Goal: Task Accomplishment & Management: Manage account settings

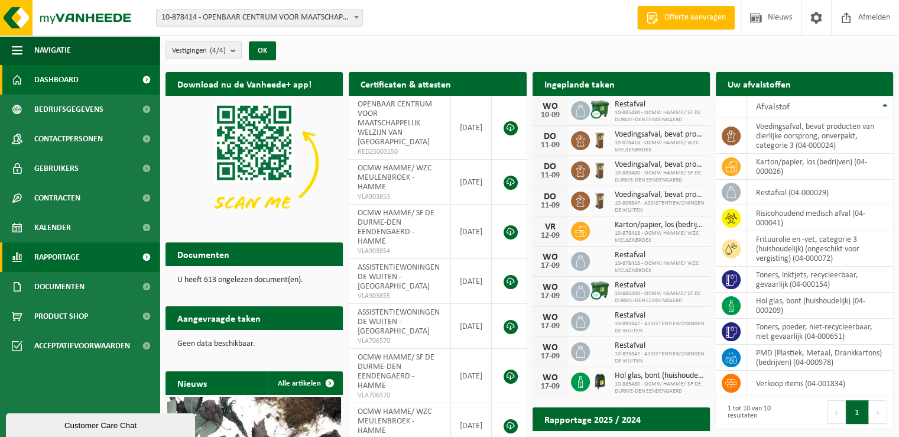
click at [57, 262] on span "Rapportage" at bounding box center [56, 257] width 45 height 30
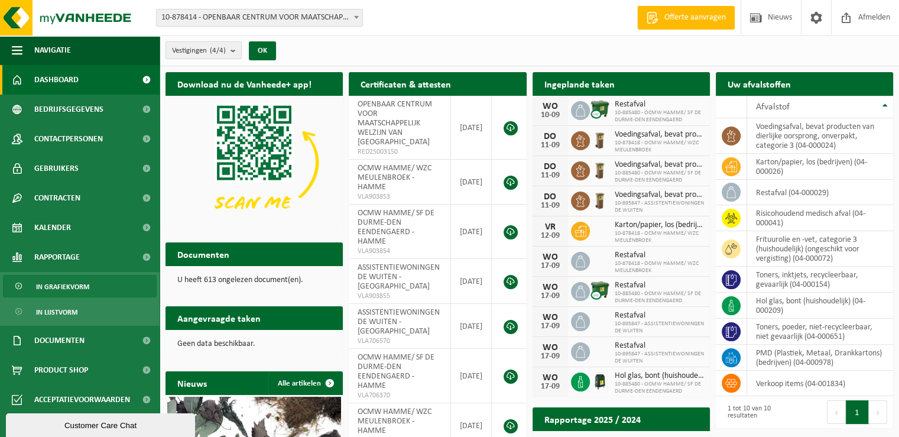
click at [63, 287] on span "In grafiekvorm" at bounding box center [62, 286] width 53 height 22
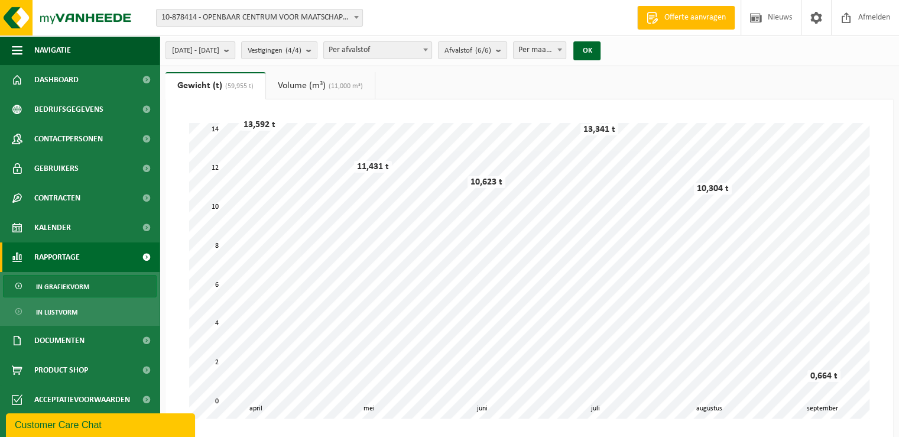
click at [235, 52] on b "submit" at bounding box center [229, 50] width 11 height 17
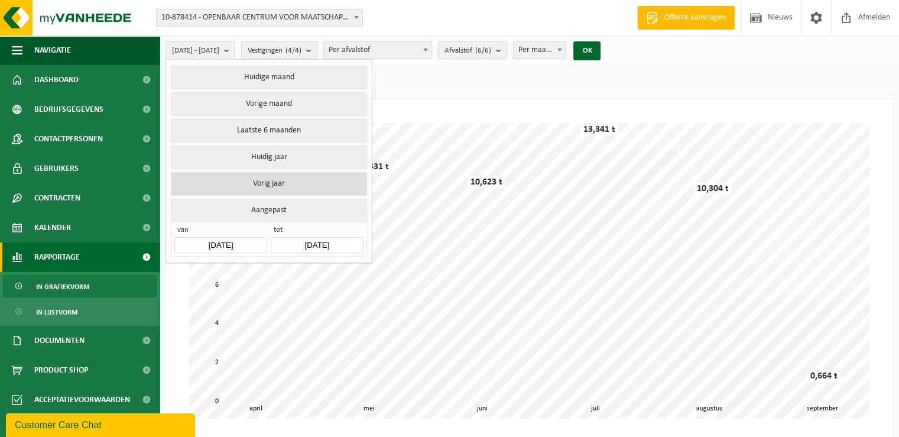
click at [288, 184] on button "Vorig jaar" at bounding box center [269, 184] width 196 height 24
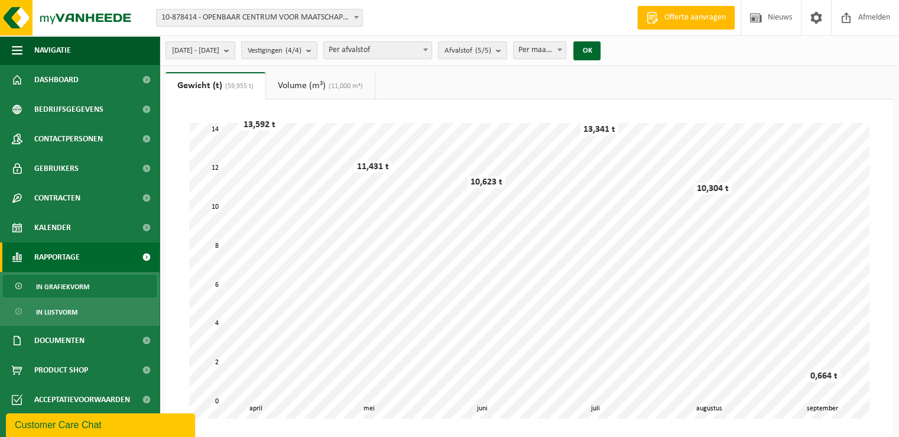
drag, startPoint x: 616, startPoint y: 50, endPoint x: 613, endPoint y: 61, distance: 11.8
click at [600, 49] on button "OK" at bounding box center [586, 50] width 27 height 19
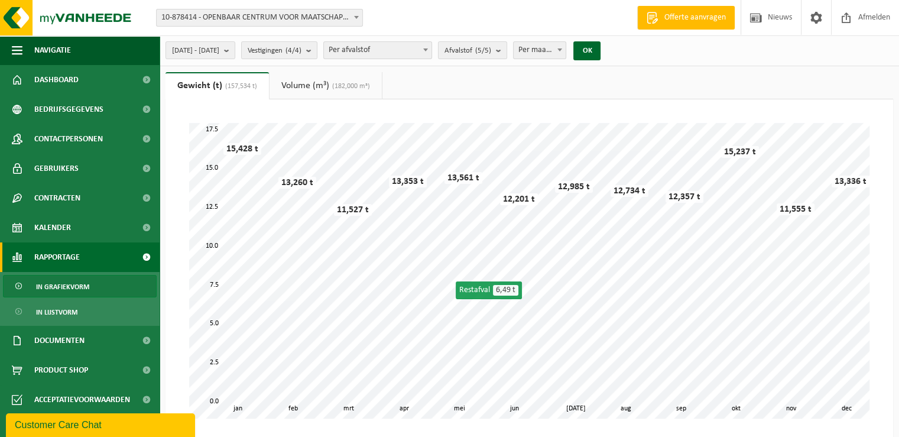
scroll to position [59, 0]
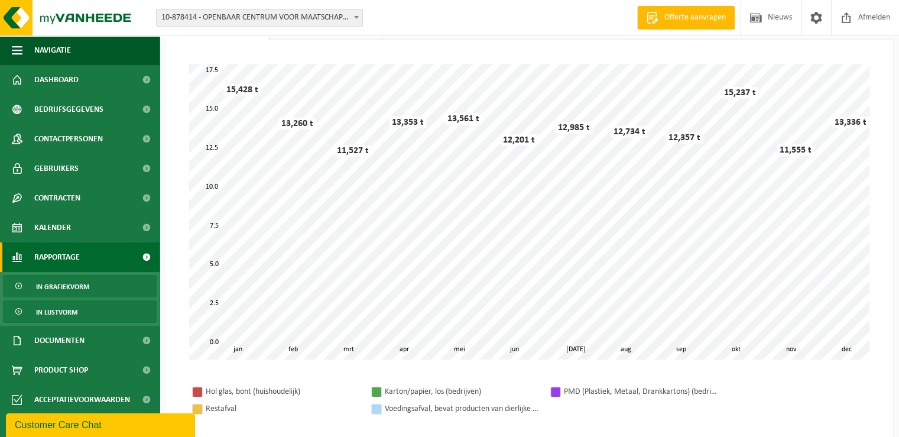
click at [82, 310] on link "In lijstvorm" at bounding box center [80, 311] width 154 height 22
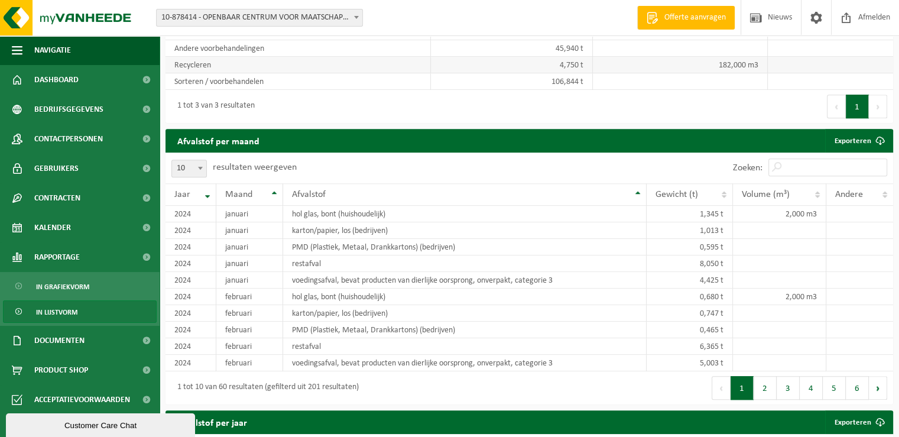
scroll to position [858, 0]
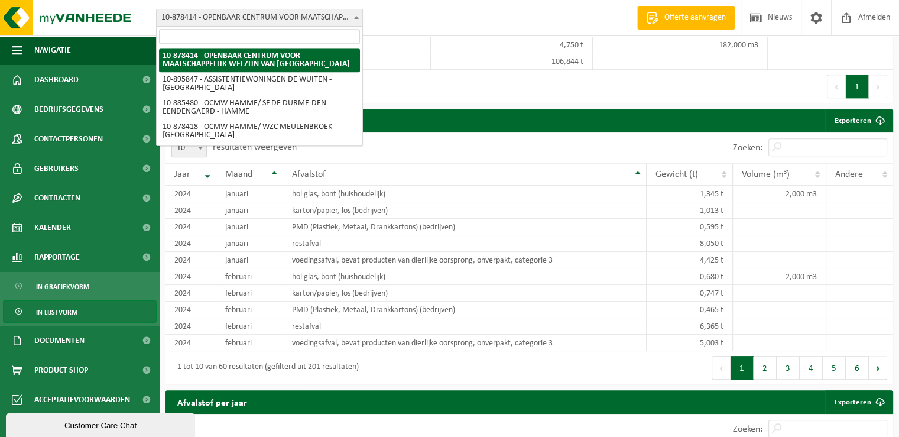
click at [355, 21] on span at bounding box center [356, 16] width 12 height 15
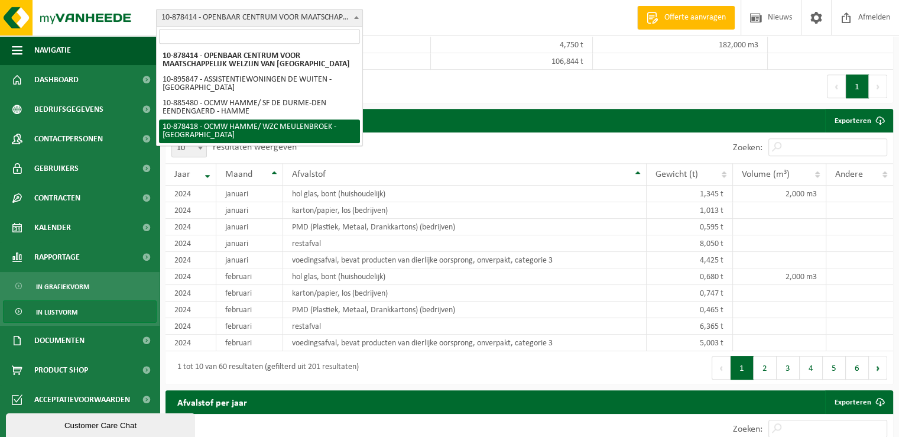
select select "108461"
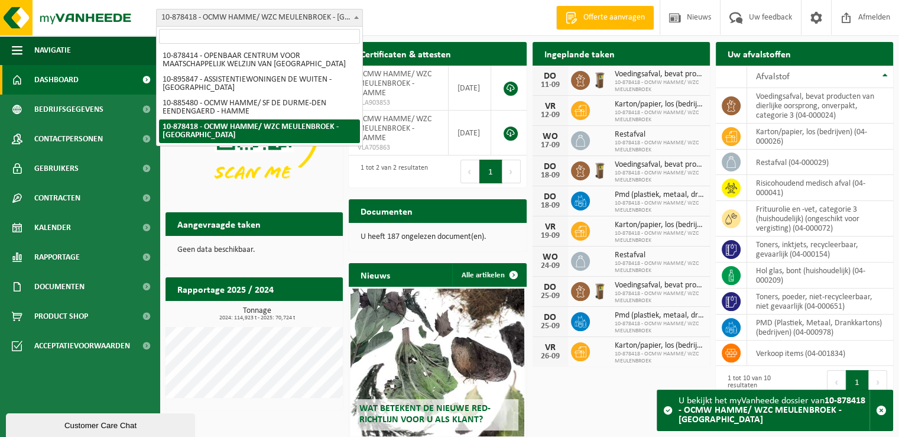
click at [357, 21] on span at bounding box center [356, 16] width 12 height 15
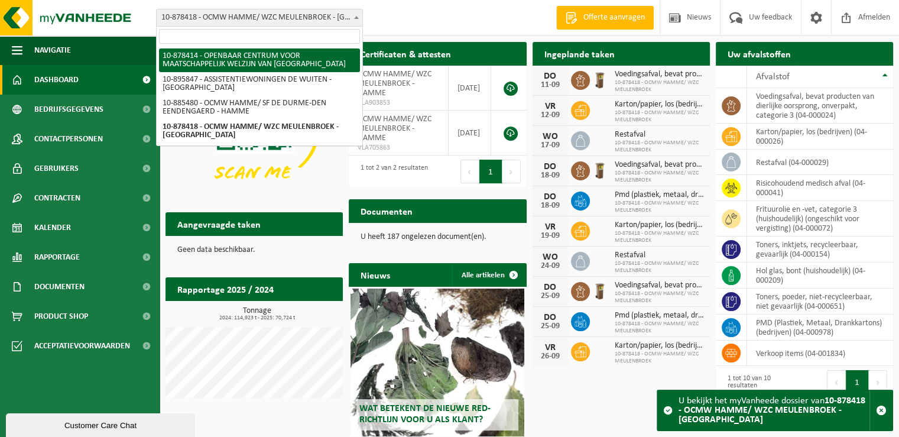
select select "108458"
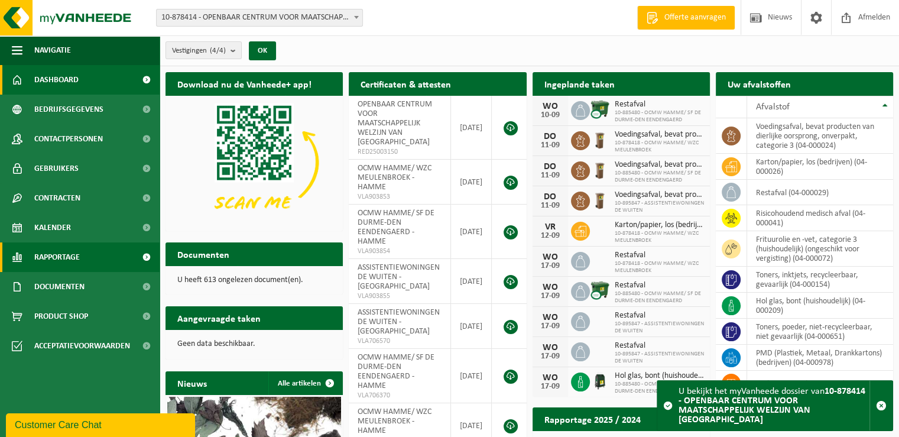
click at [71, 258] on span "Rapportage" at bounding box center [56, 257] width 45 height 30
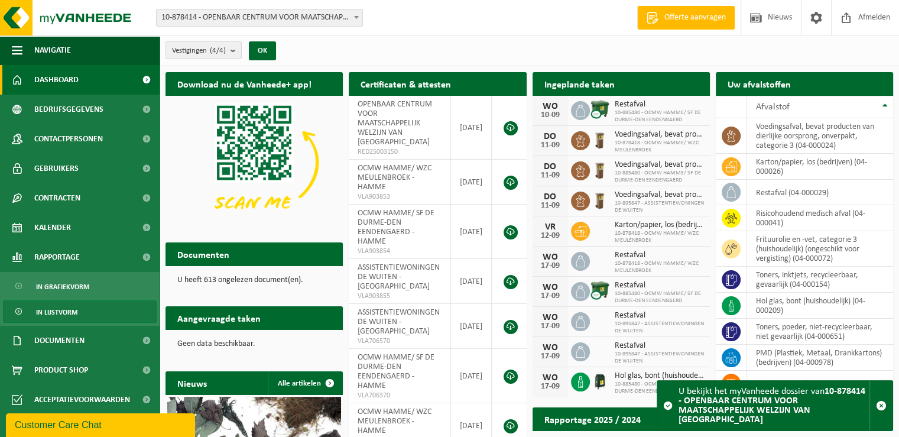
click at [73, 311] on span "In lijstvorm" at bounding box center [56, 312] width 41 height 22
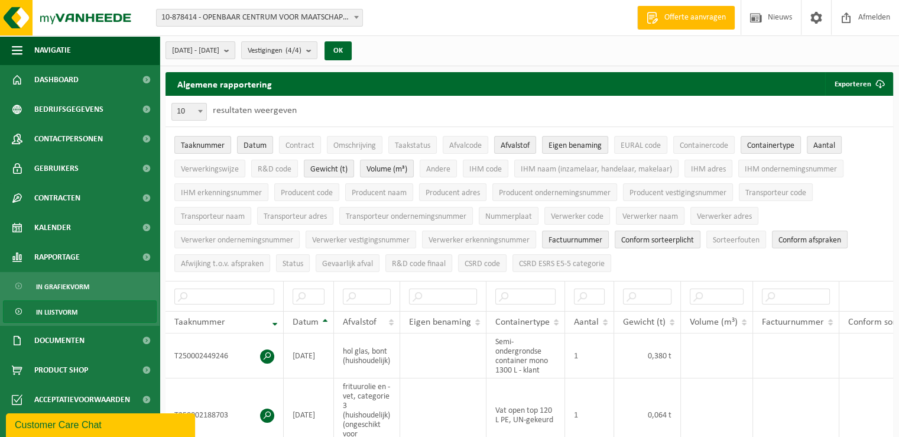
click at [235, 49] on b "submit" at bounding box center [229, 50] width 11 height 17
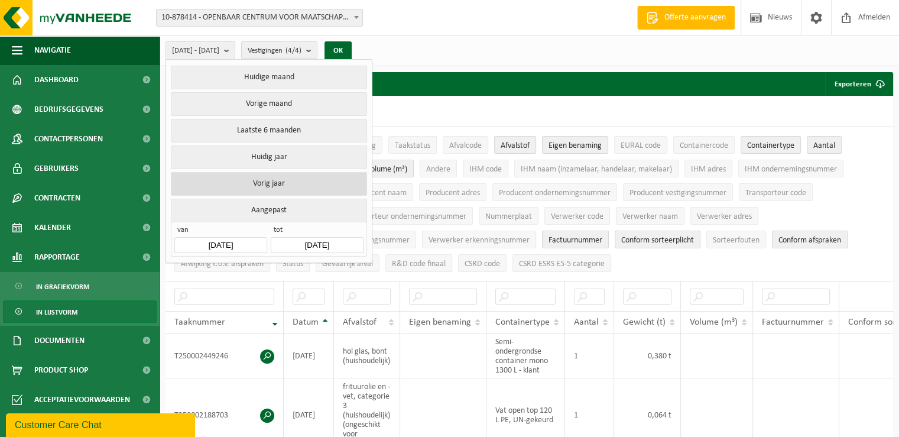
click at [259, 184] on button "Vorig jaar" at bounding box center [269, 184] width 196 height 24
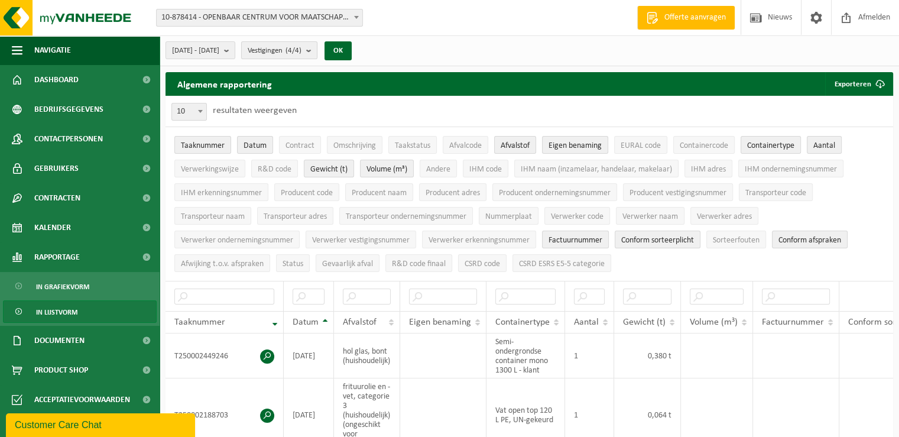
click at [317, 48] on b "submit" at bounding box center [311, 50] width 11 height 17
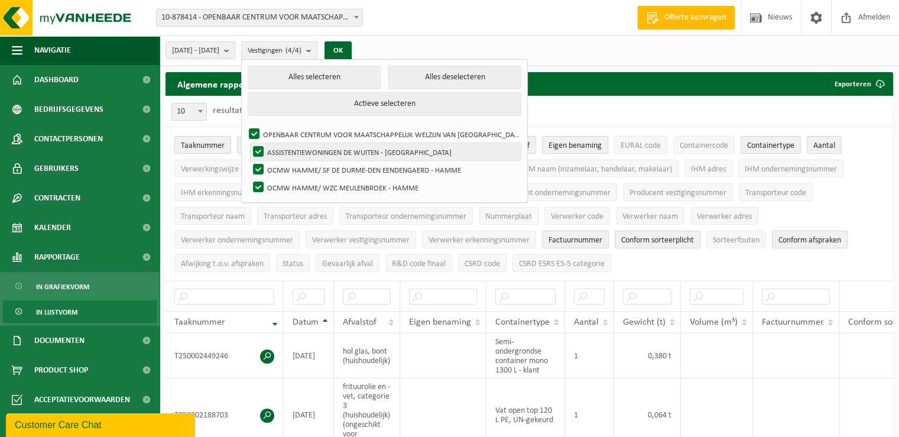
click at [316, 149] on label "ASSISTENTIEWONINGEN DE WUITEN - HAMME" at bounding box center [386, 152] width 270 height 18
click at [249, 143] on input "ASSISTENTIEWONINGEN DE WUITEN - HAMME" at bounding box center [248, 142] width 1 height 1
click at [307, 147] on label "ASSISTENTIEWONINGEN DE WUITEN - HAMME" at bounding box center [386, 152] width 270 height 18
click at [249, 143] on input "ASSISTENTIEWONINGEN DE WUITEN - HAMME" at bounding box center [248, 142] width 1 height 1
checkbox input "true"
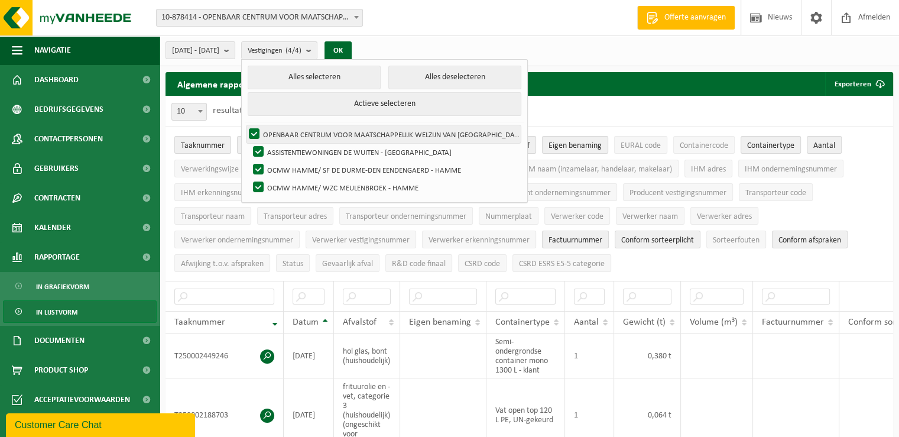
click at [282, 128] on label "OPENBAAR CENTRUM VOOR MAATSCHAPPELIJK WELZIJN VAN HAMME - HAMME" at bounding box center [383, 134] width 274 height 18
click at [245, 125] on input "OPENBAAR CENTRUM VOOR MAATSCHAPPELIJK WELZIJN VAN HAMME - HAMME" at bounding box center [244, 125] width 1 height 1
checkbox input "false"
click at [352, 57] on button "OK" at bounding box center [337, 50] width 27 height 19
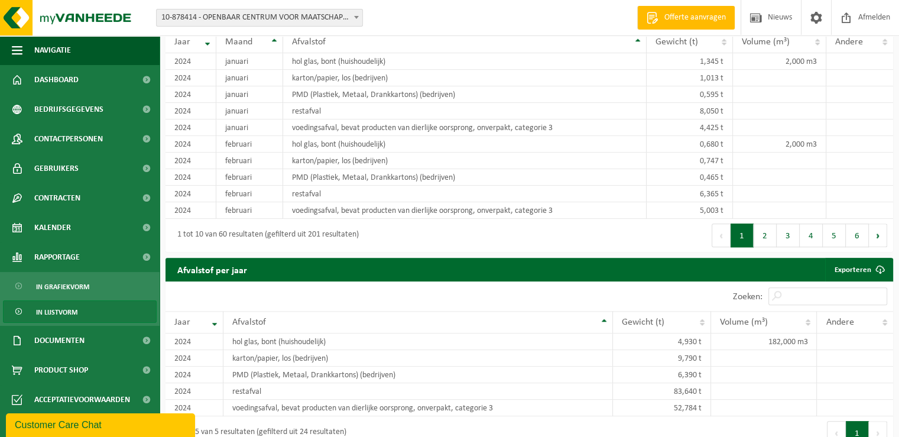
scroll to position [1123, 0]
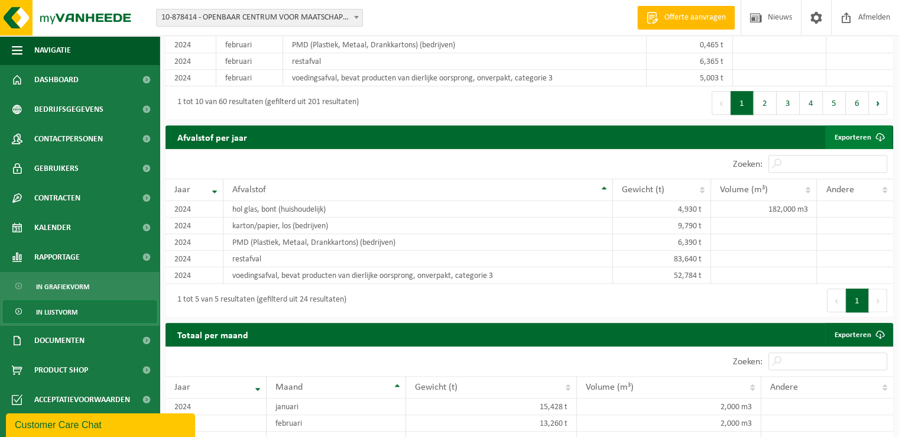
click at [876, 125] on span at bounding box center [880, 137] width 24 height 24
click at [776, 288] on div "Eerste Vorige 1 Volgende Laatste" at bounding box center [711, 300] width 364 height 33
click at [880, 288] on button "Volgende" at bounding box center [878, 300] width 18 height 24
click at [831, 288] on button "Vorige" at bounding box center [836, 300] width 19 height 24
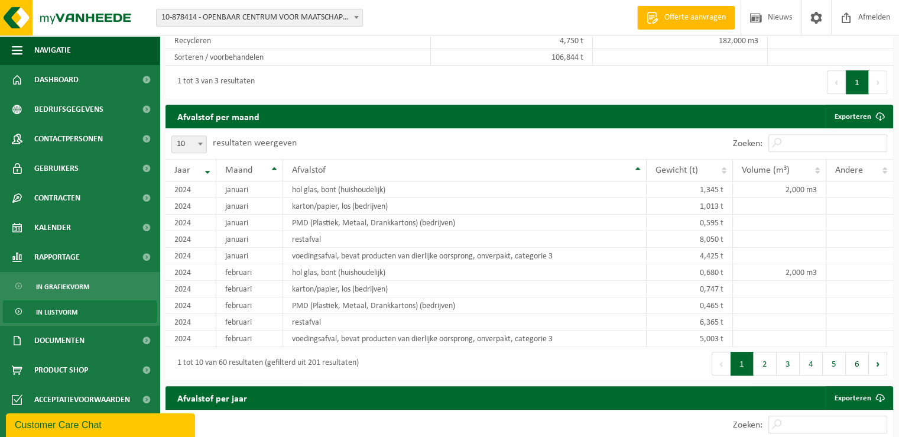
scroll to position [827, 0]
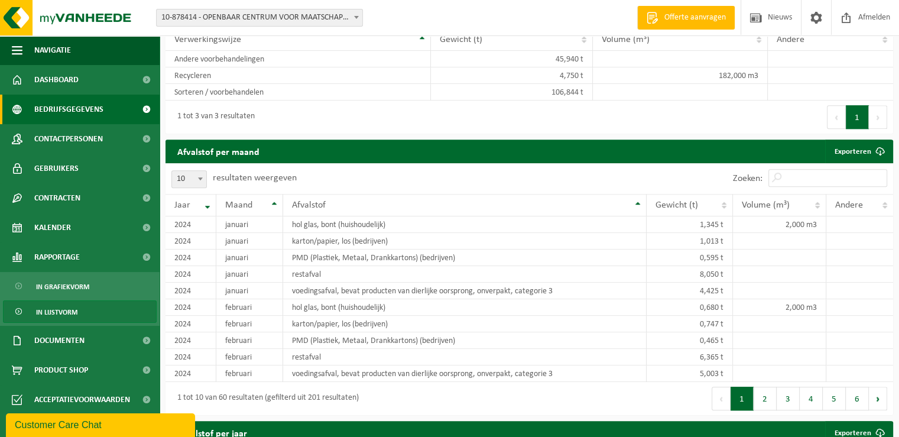
click at [90, 106] on span "Bedrijfsgegevens" at bounding box center [68, 110] width 69 height 30
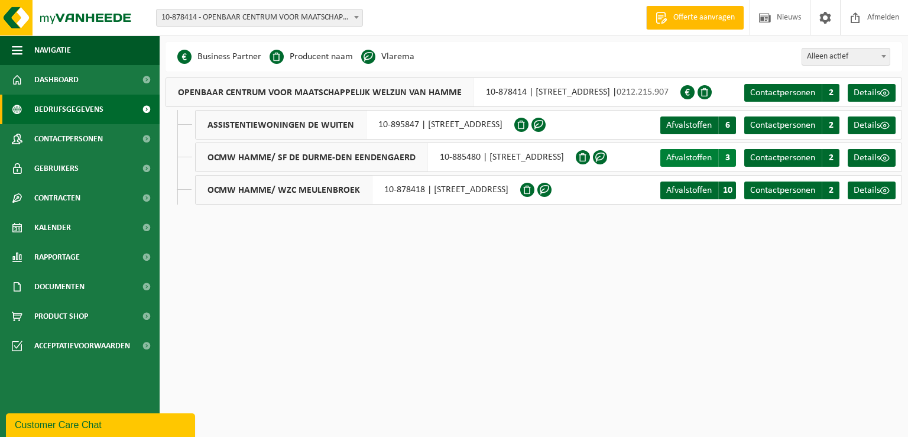
click at [725, 160] on span "3" at bounding box center [727, 158] width 18 height 18
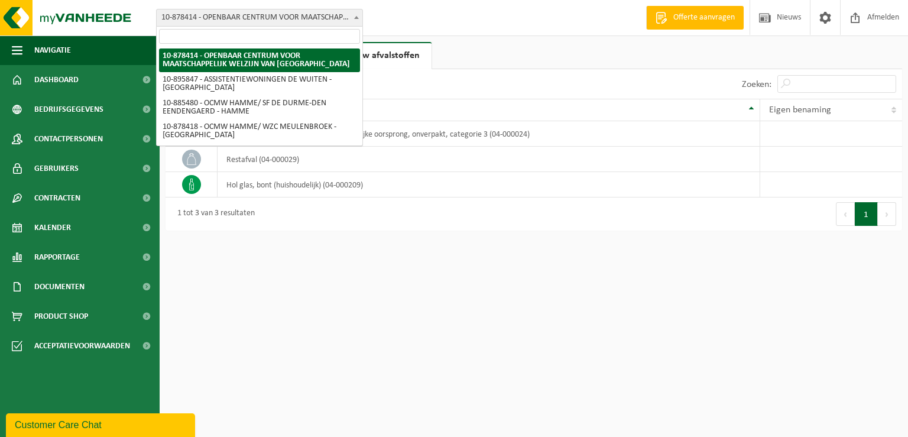
click at [360, 20] on span at bounding box center [356, 16] width 12 height 15
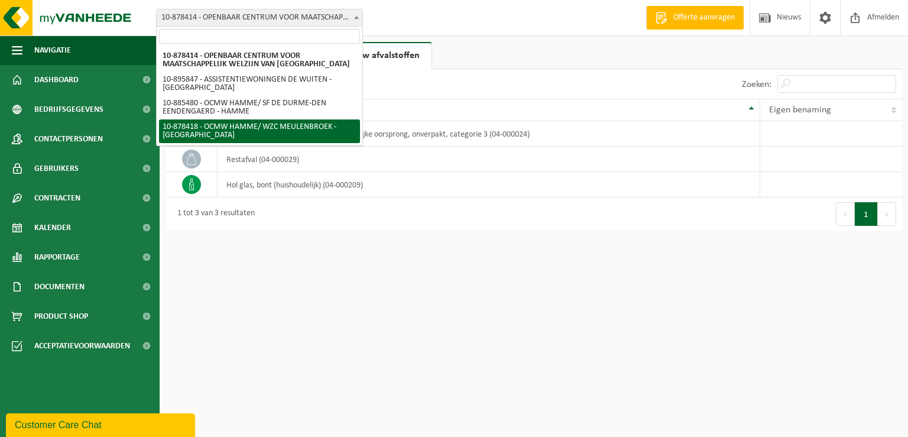
select select "108461"
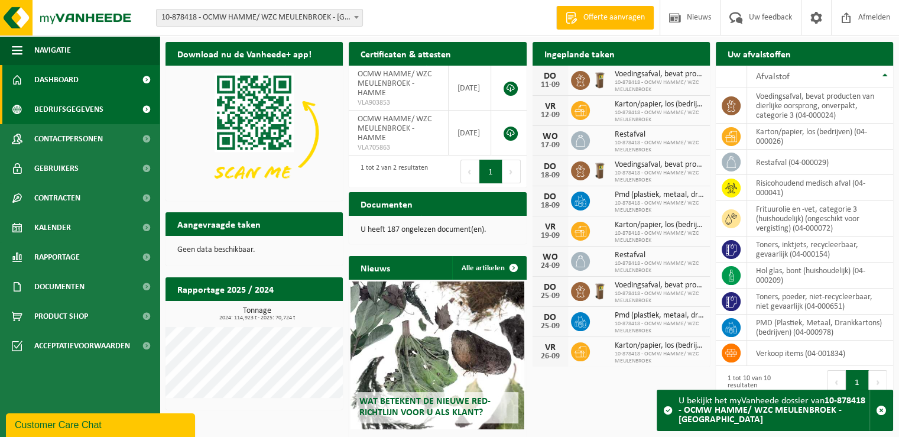
click at [65, 110] on span "Bedrijfsgegevens" at bounding box center [68, 110] width 69 height 30
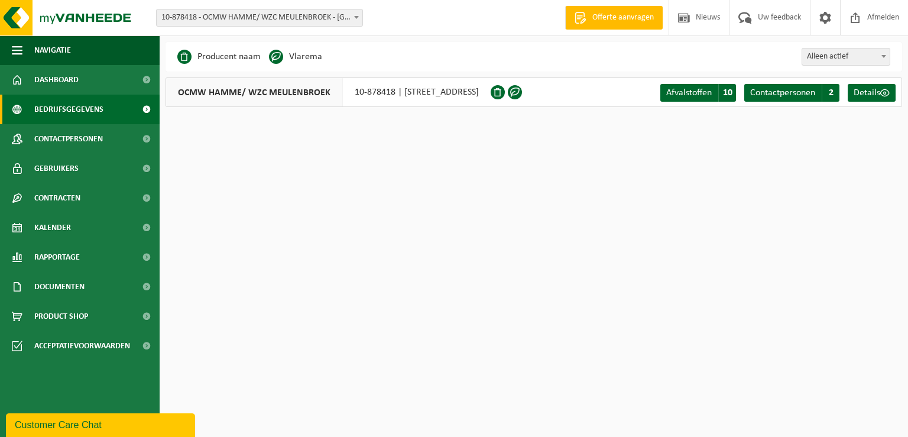
click at [354, 21] on span at bounding box center [356, 16] width 12 height 15
click at [723, 89] on span "10" at bounding box center [727, 93] width 18 height 18
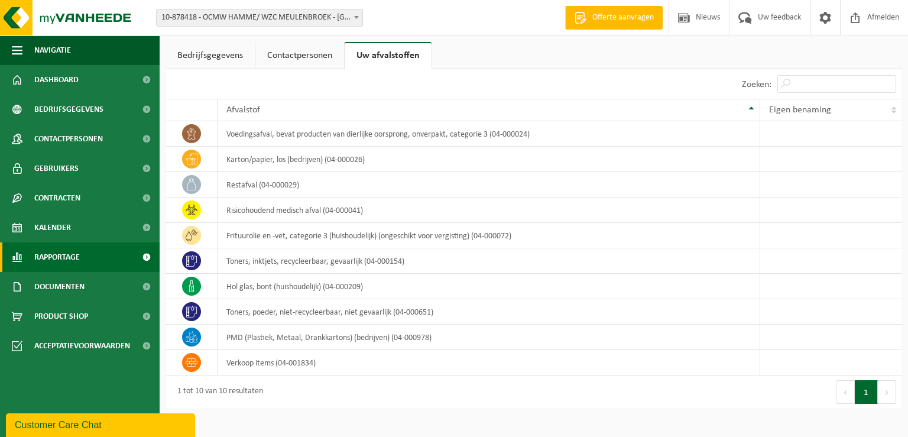
click at [76, 258] on span "Rapportage" at bounding box center [56, 257] width 45 height 30
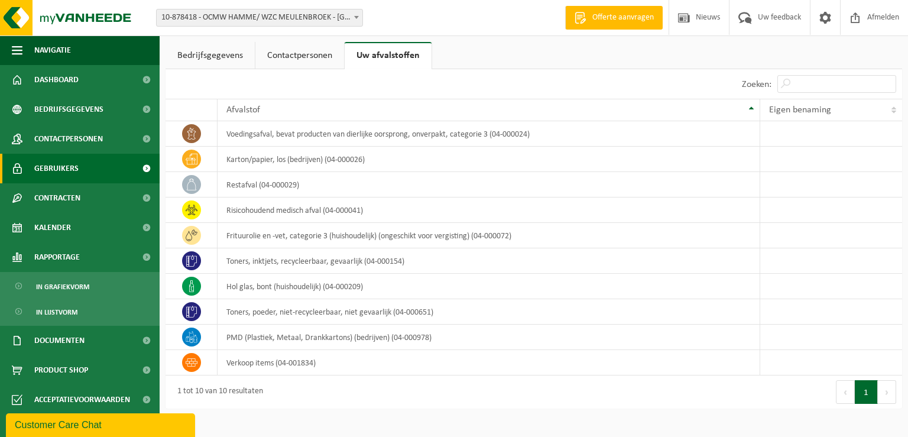
click at [48, 171] on span "Gebruikers" at bounding box center [56, 169] width 44 height 30
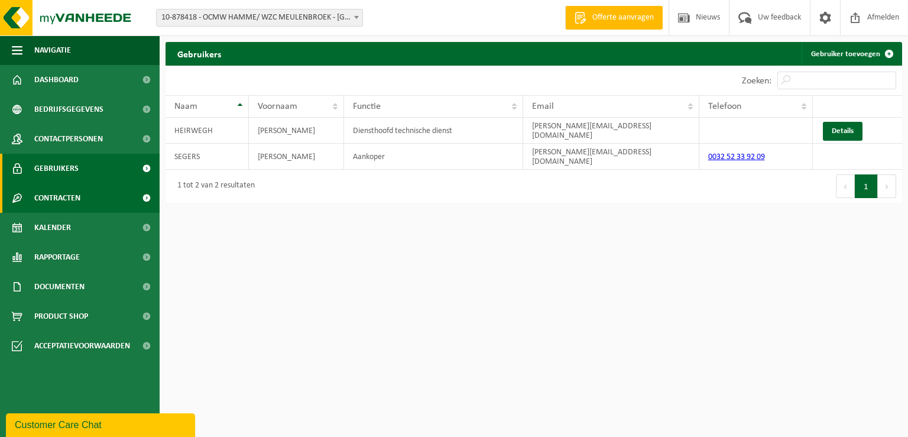
click at [48, 207] on span "Contracten" at bounding box center [57, 198] width 46 height 30
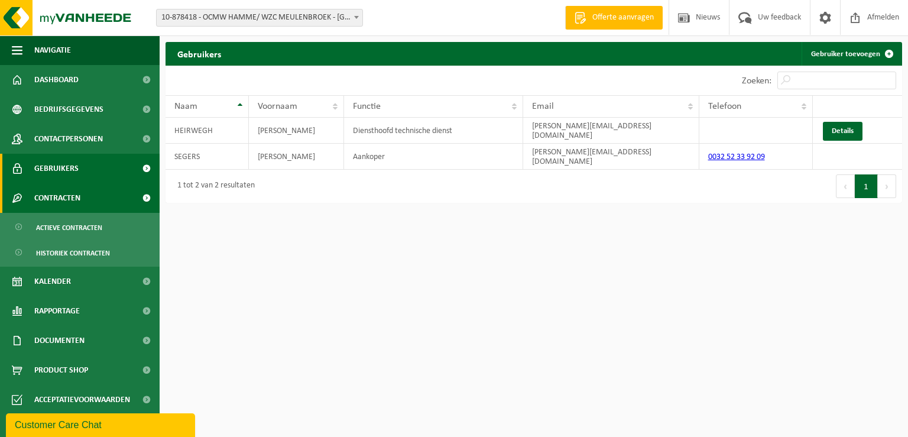
click at [92, 193] on link "Contracten" at bounding box center [80, 198] width 160 height 30
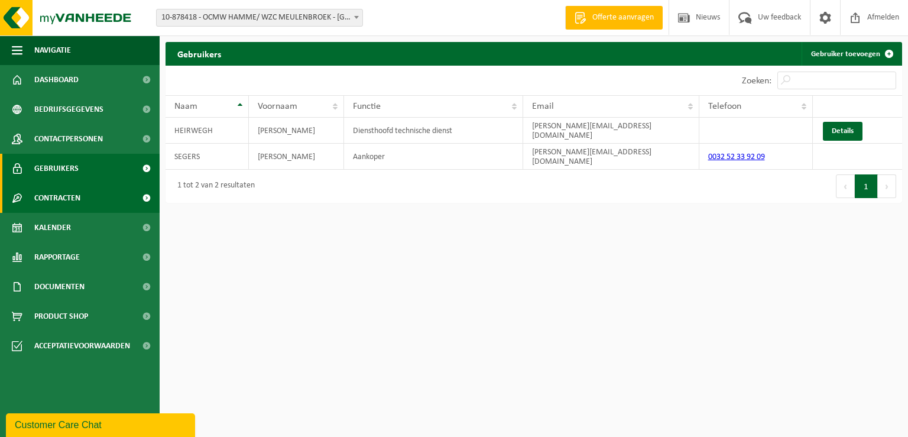
click at [92, 193] on link "Contracten" at bounding box center [80, 198] width 160 height 30
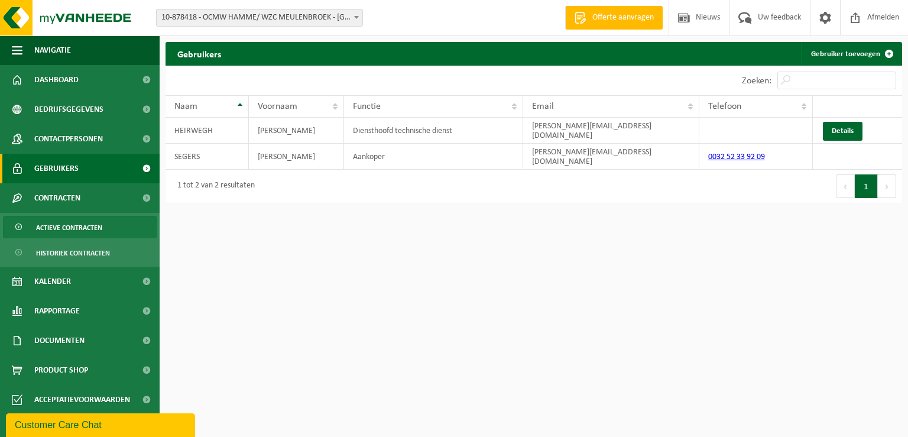
click at [63, 226] on span "Actieve contracten" at bounding box center [69, 227] width 66 height 22
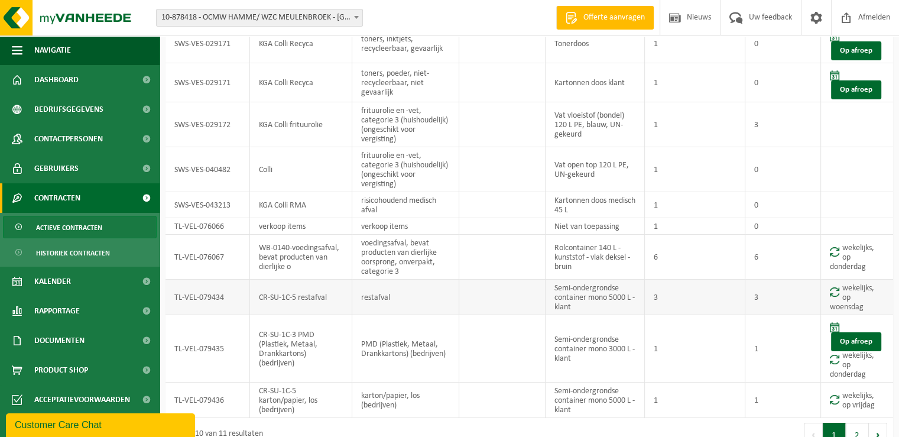
scroll to position [113, 0]
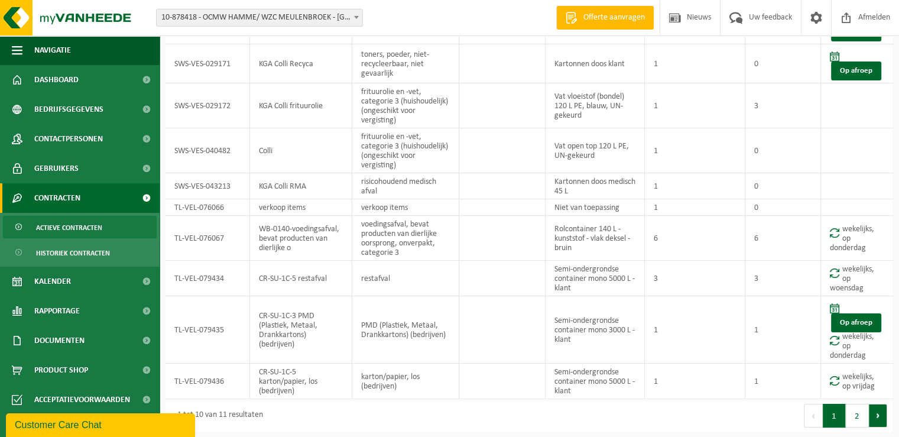
click at [874, 416] on button "Volgende" at bounding box center [878, 416] width 18 height 24
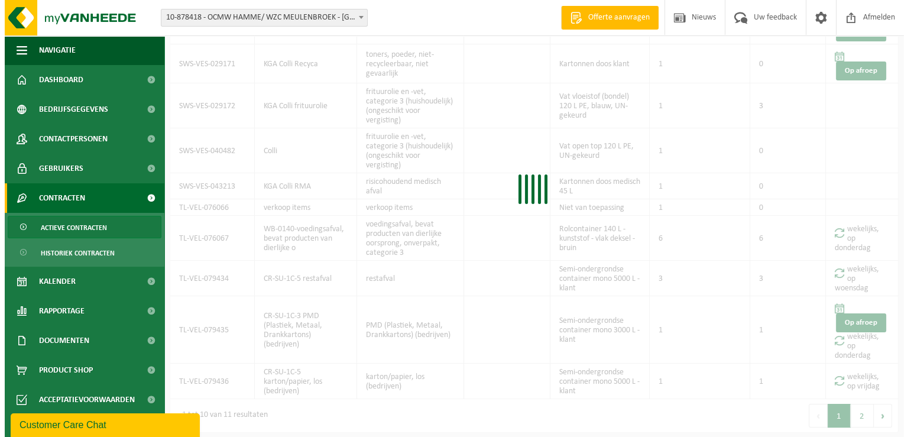
scroll to position [0, 0]
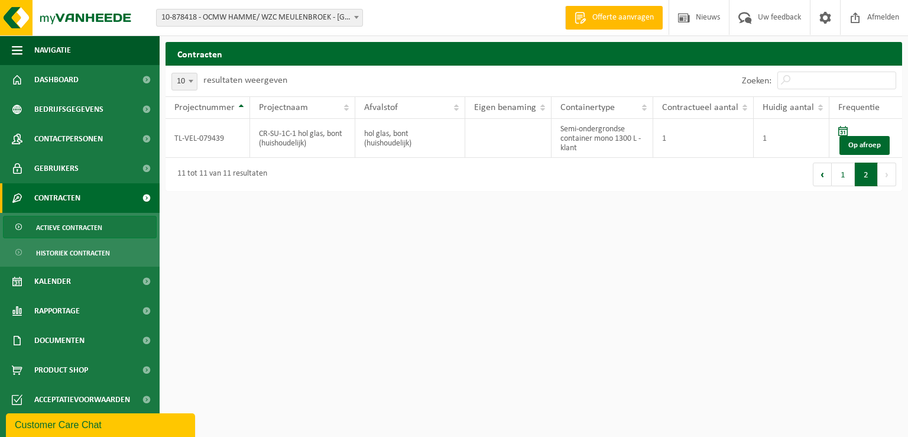
click at [352, 17] on span at bounding box center [356, 16] width 12 height 15
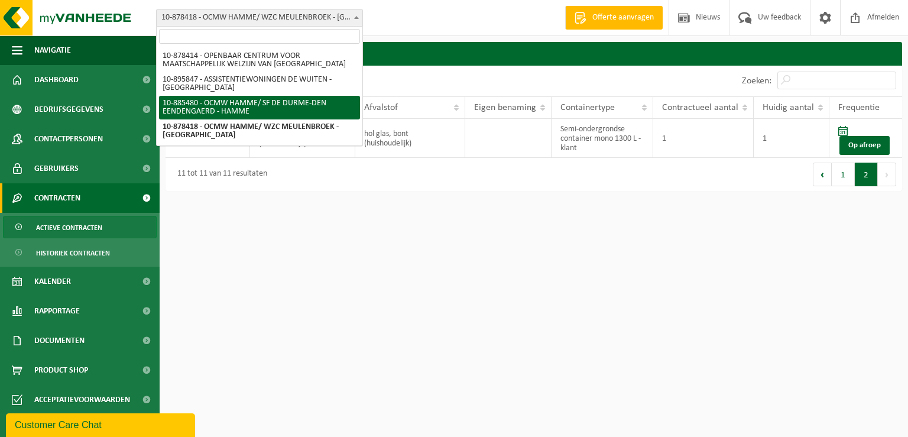
select select "112324"
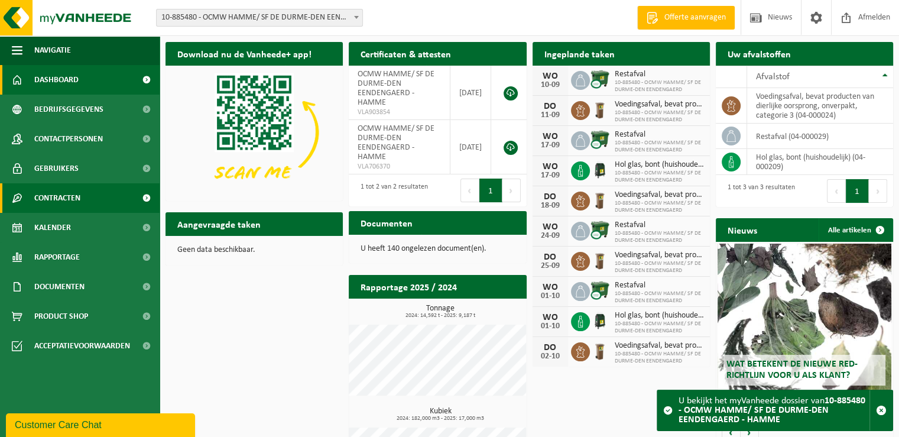
click at [99, 202] on link "Contracten" at bounding box center [80, 198] width 160 height 30
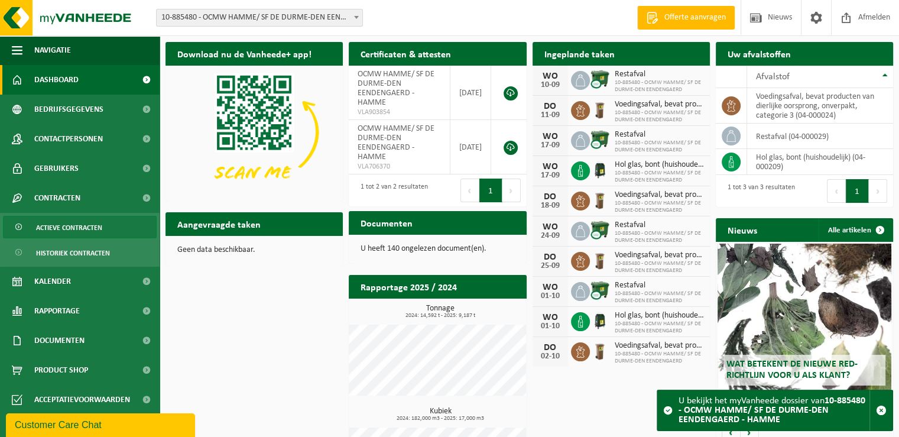
click at [87, 230] on span "Actieve contracten" at bounding box center [69, 227] width 66 height 22
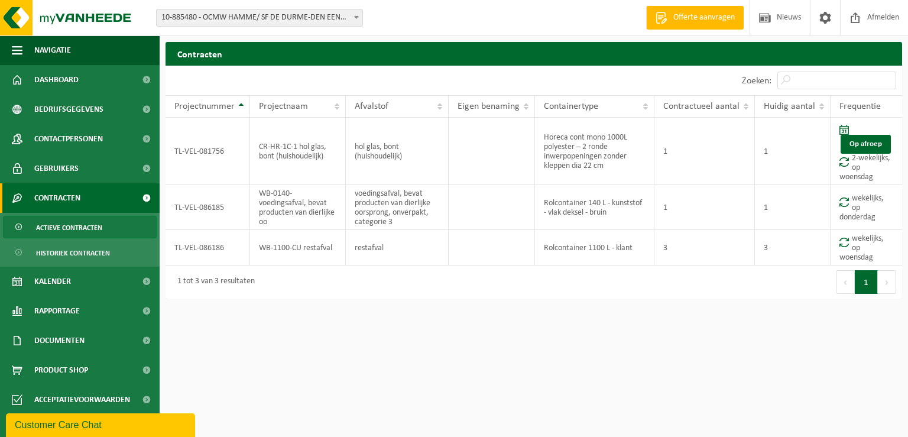
click at [354, 15] on span at bounding box center [356, 16] width 12 height 15
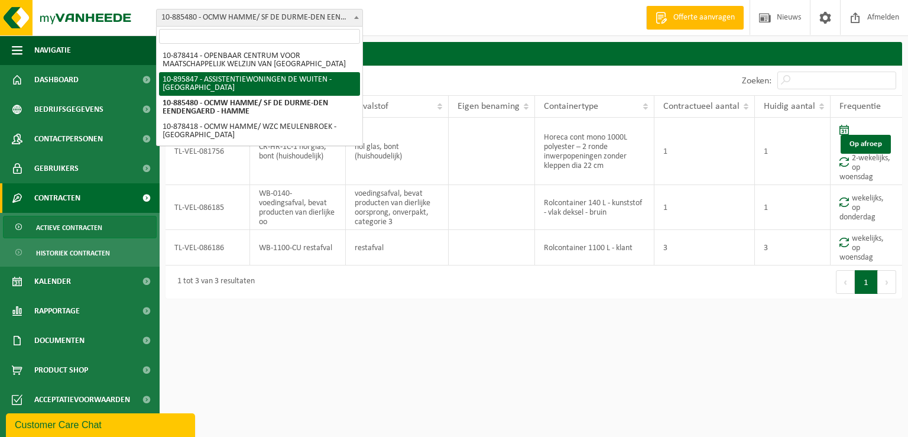
select select "117035"
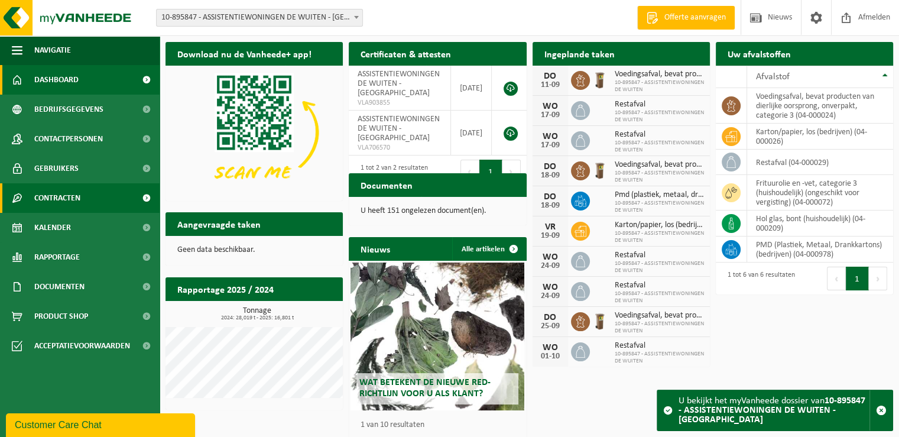
click at [75, 191] on span "Contracten" at bounding box center [57, 198] width 46 height 30
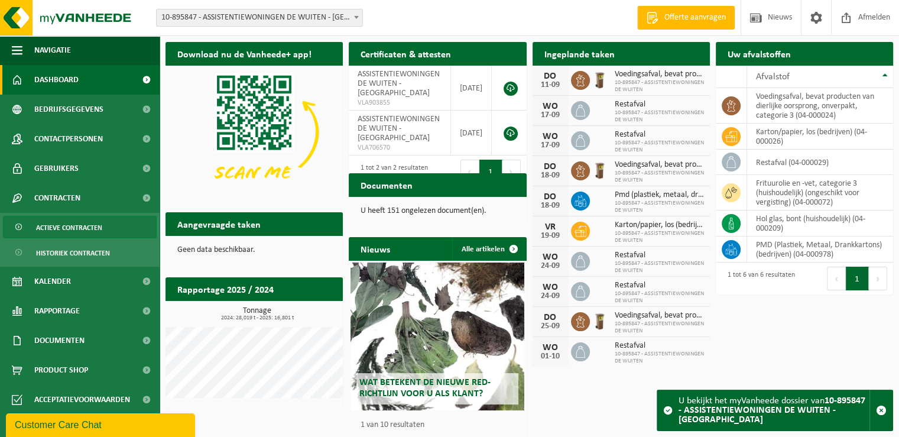
click at [74, 231] on span "Actieve contracten" at bounding box center [69, 227] width 66 height 22
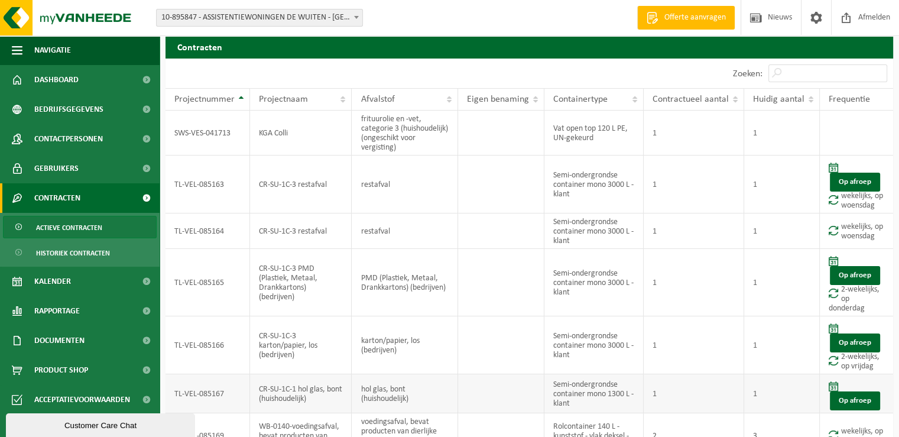
scroll to position [66, 0]
